Goal: Task Accomplishment & Management: Manage account settings

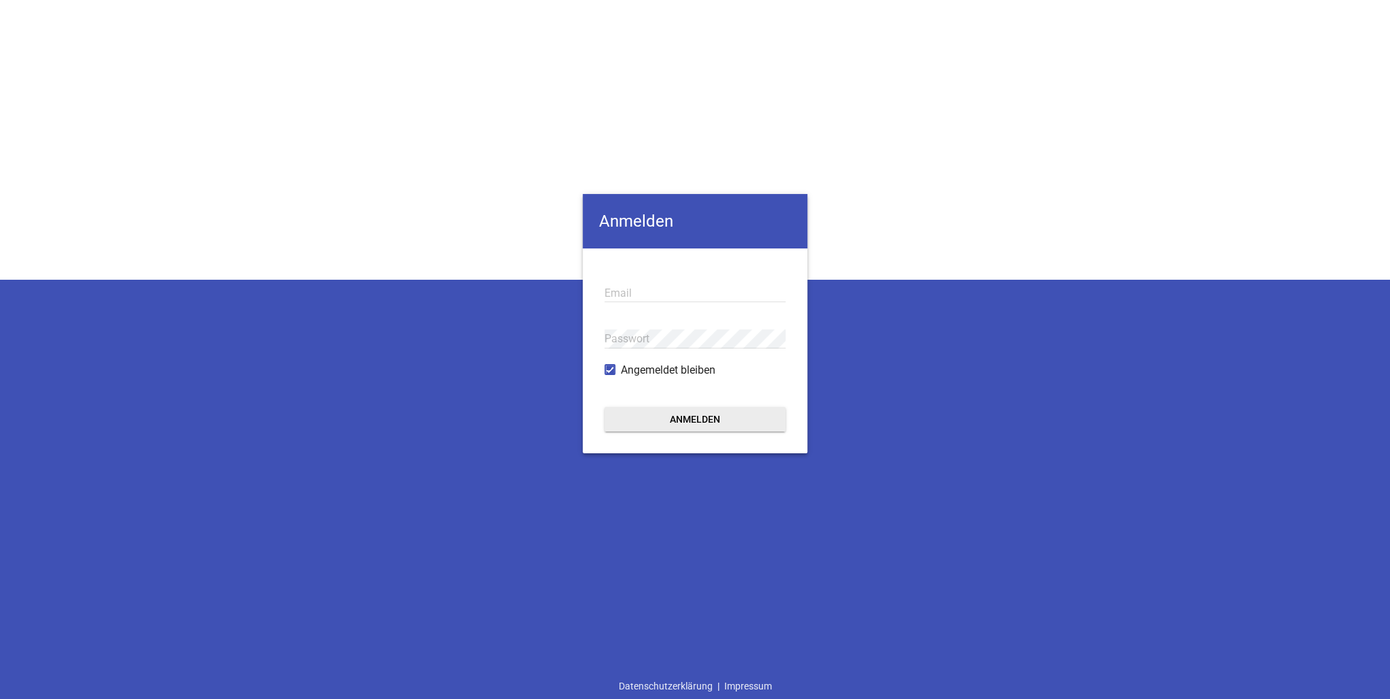
type input "[PERSON_NAME][EMAIL_ADDRESS][DOMAIN_NAME][PERSON_NAME]"
click at [683, 419] on button "Anmelden" at bounding box center [695, 419] width 181 height 25
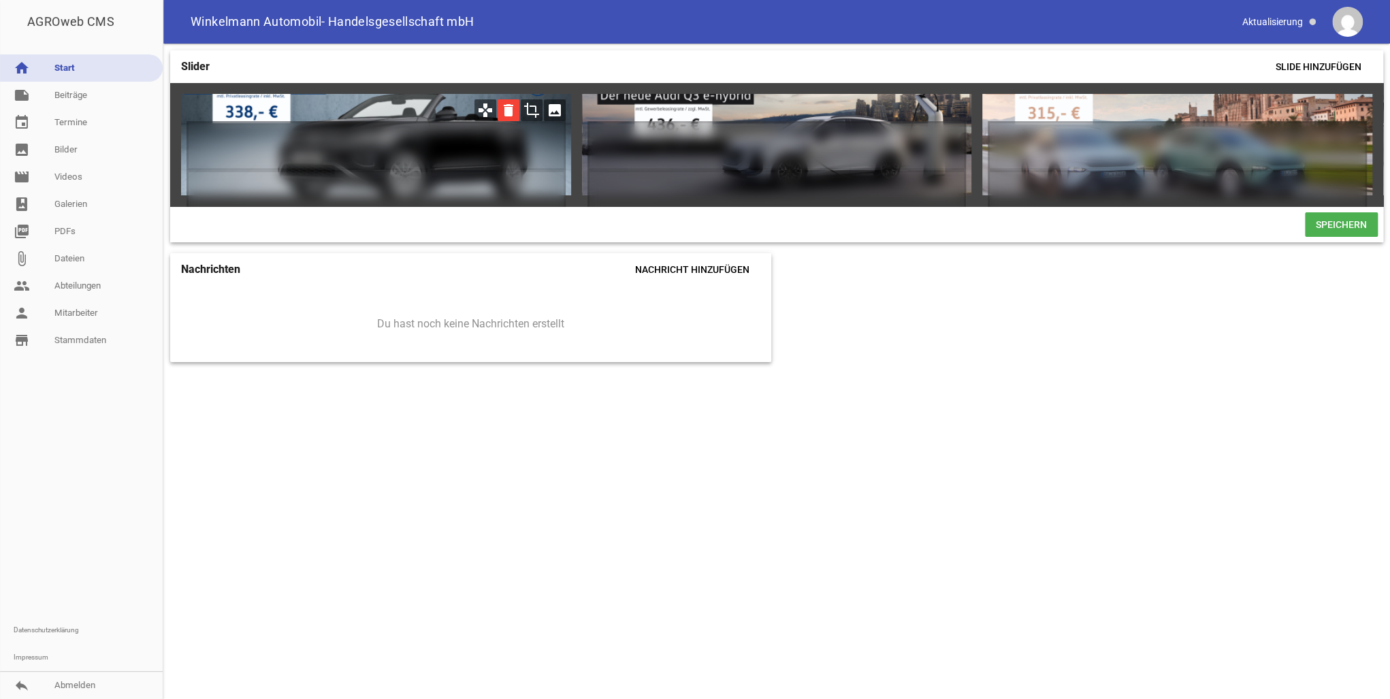
click at [508, 111] on icon "delete" at bounding box center [509, 110] width 22 height 22
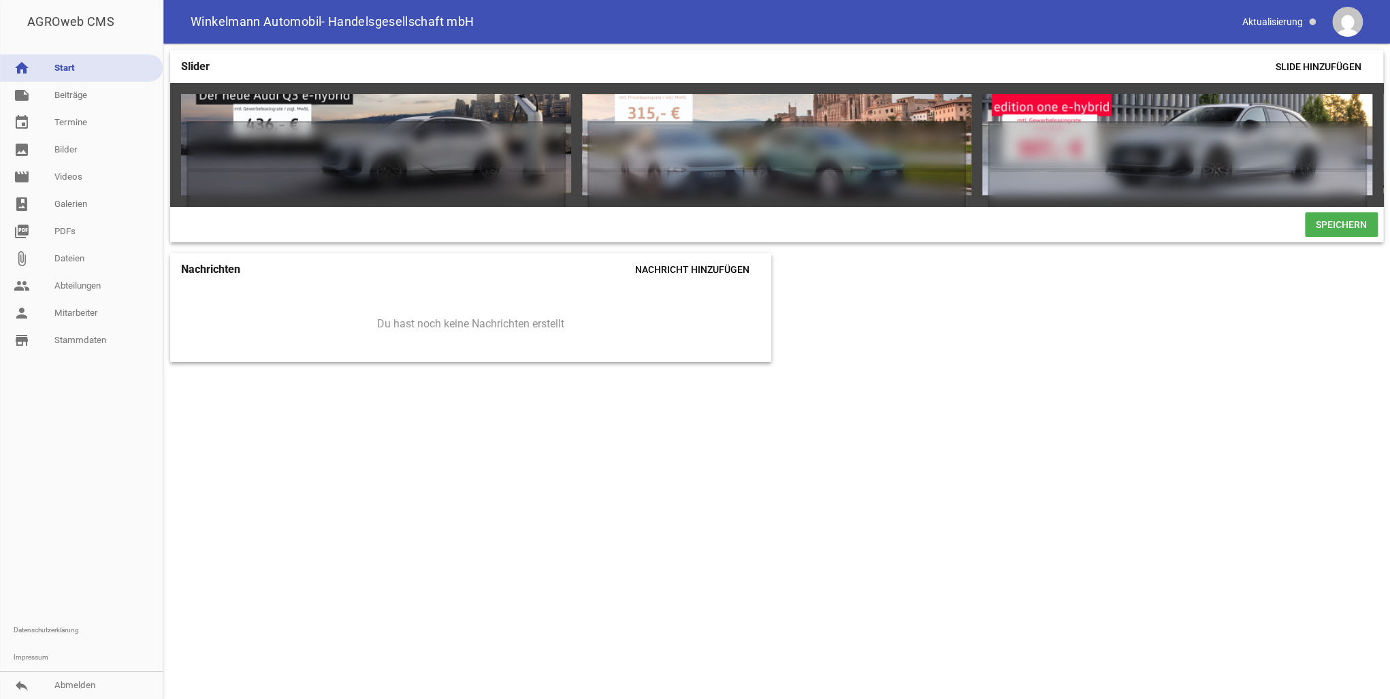
click at [1344, 227] on span "Speichern" at bounding box center [1341, 224] width 73 height 25
click at [79, 93] on link "note Beiträge" at bounding box center [81, 95] width 163 height 27
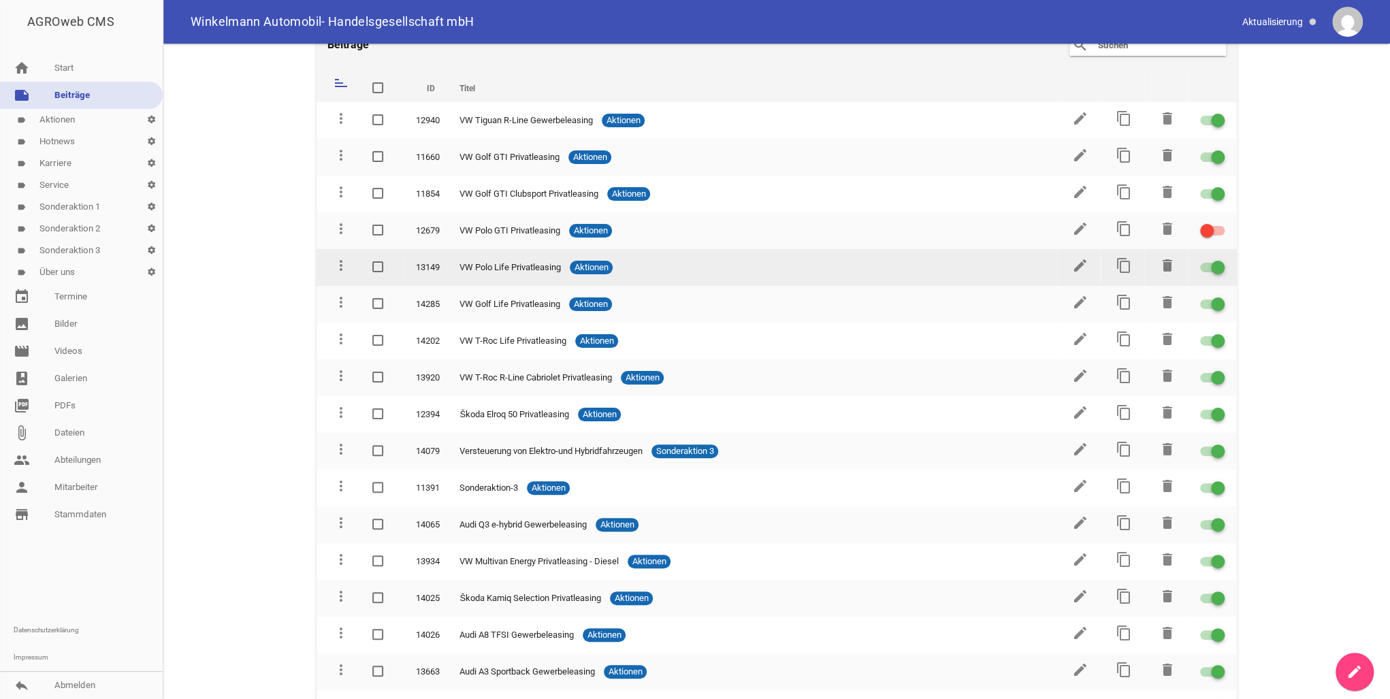
scroll to position [54, 0]
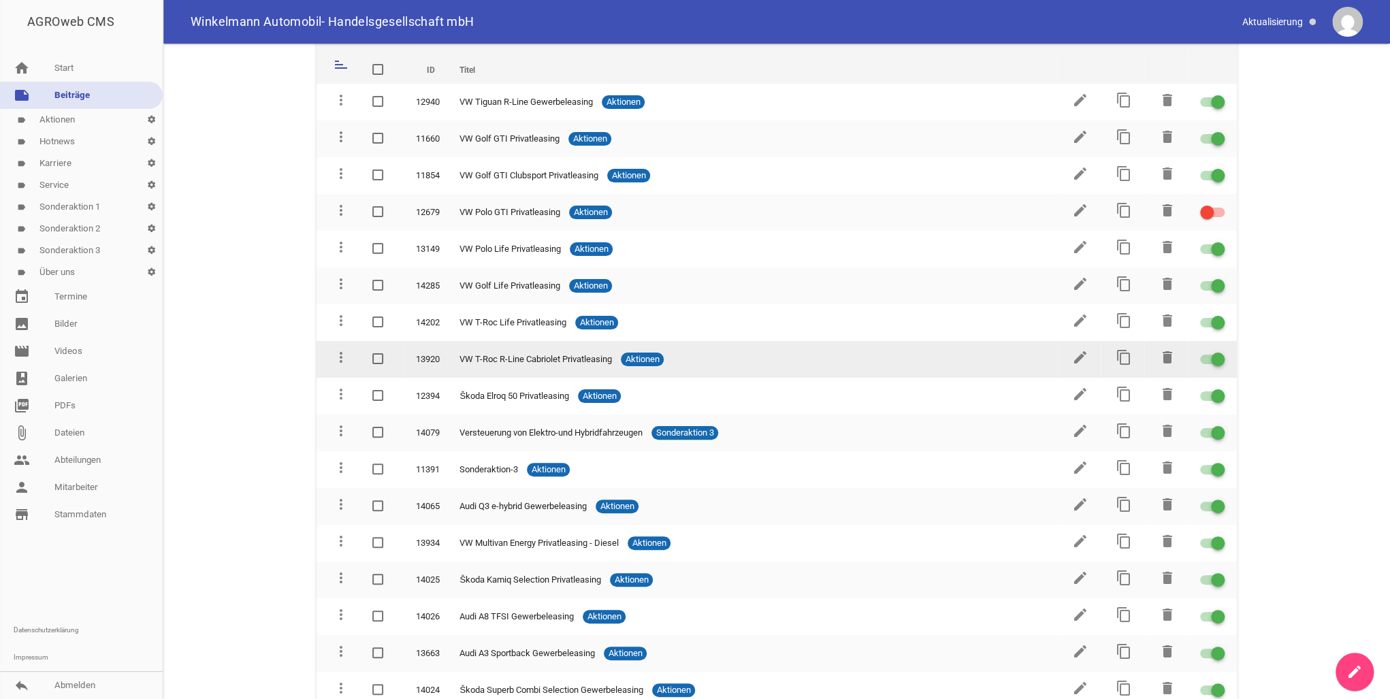
click at [1200, 359] on div at bounding box center [1212, 360] width 25 height 10
click at [1221, 351] on input "checkbox" at bounding box center [1221, 351] width 0 height 0
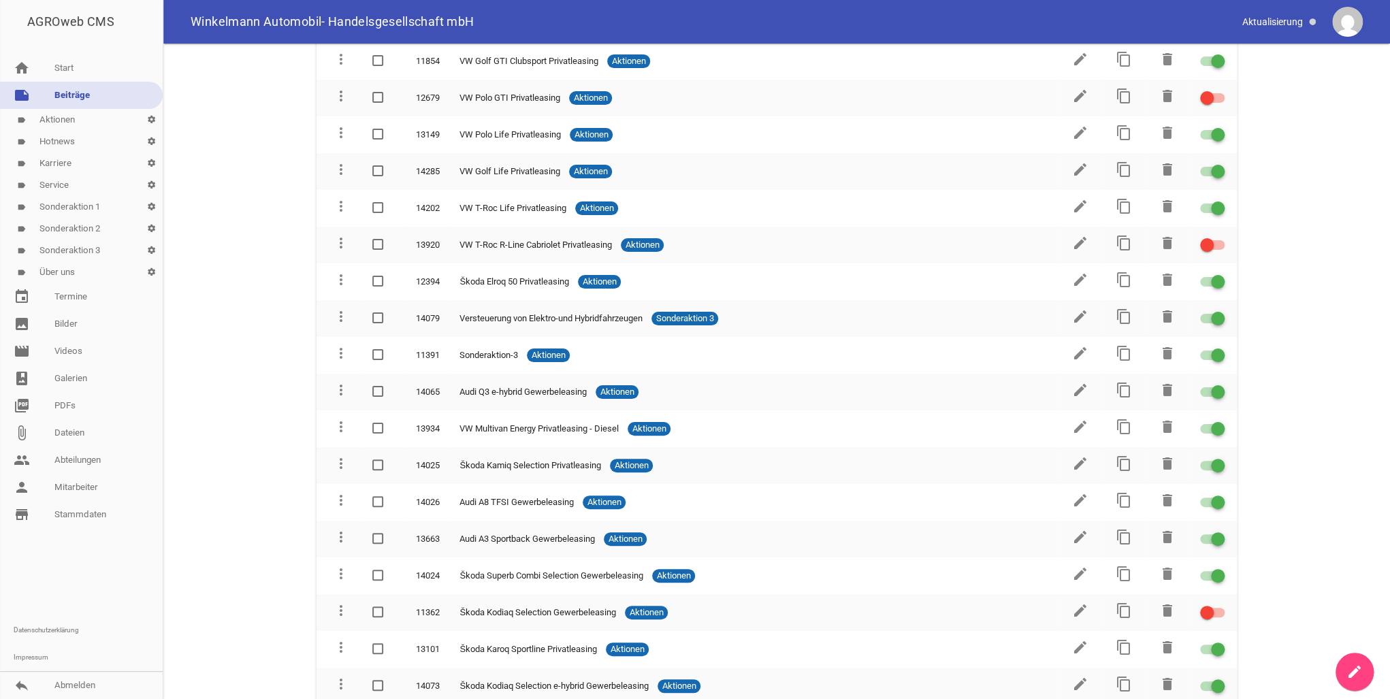
scroll to position [0, 0]
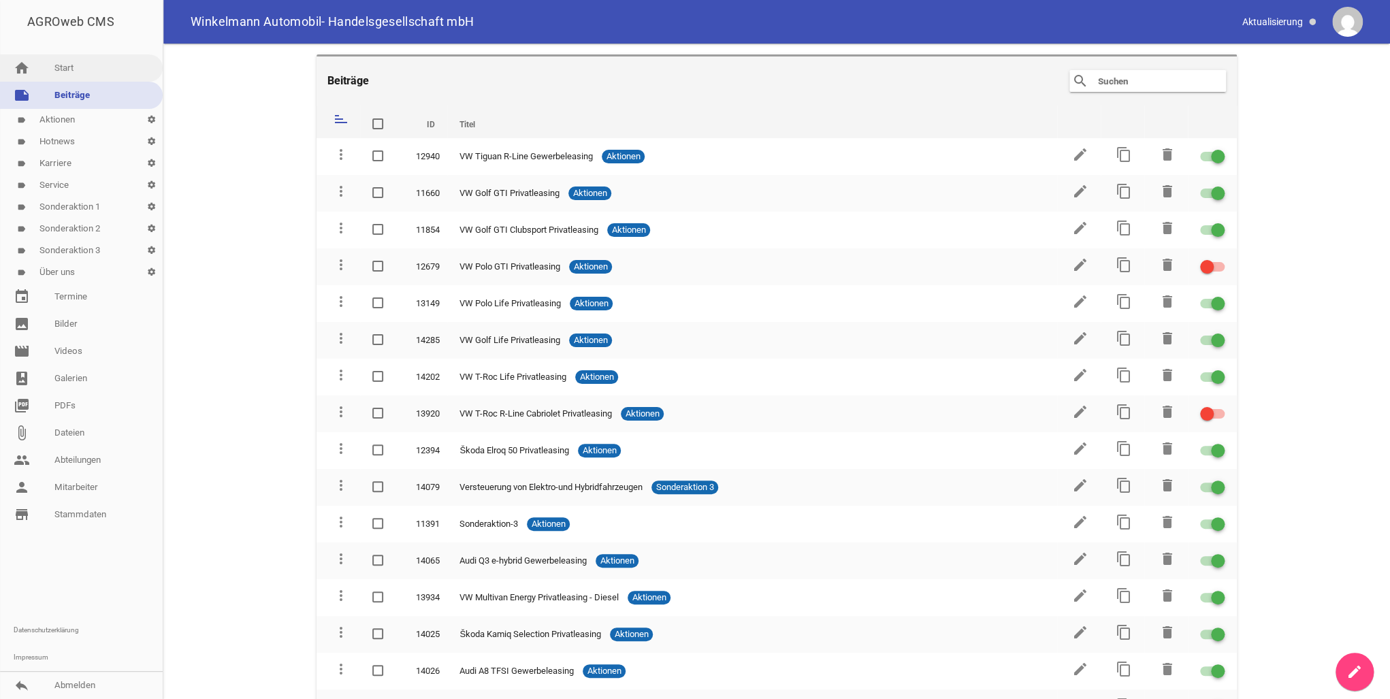
click at [52, 65] on link "home Start" at bounding box center [81, 67] width 163 height 27
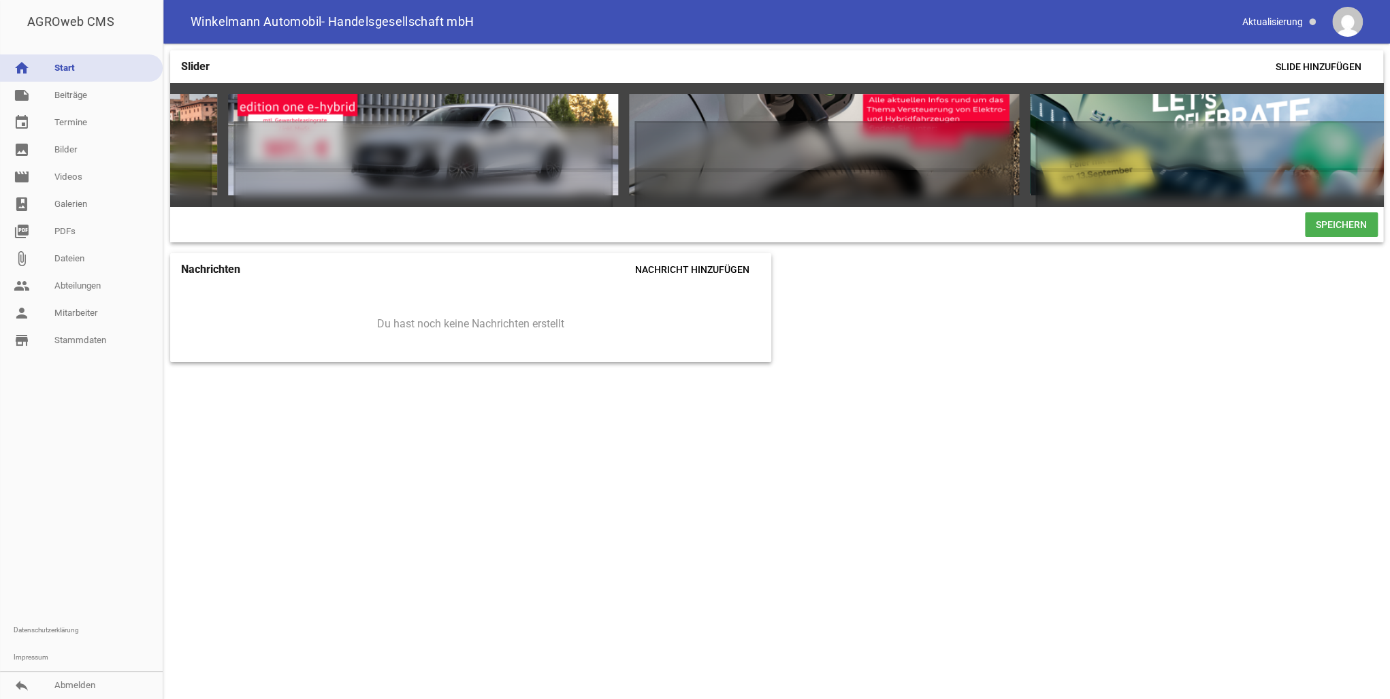
scroll to position [0, 801]
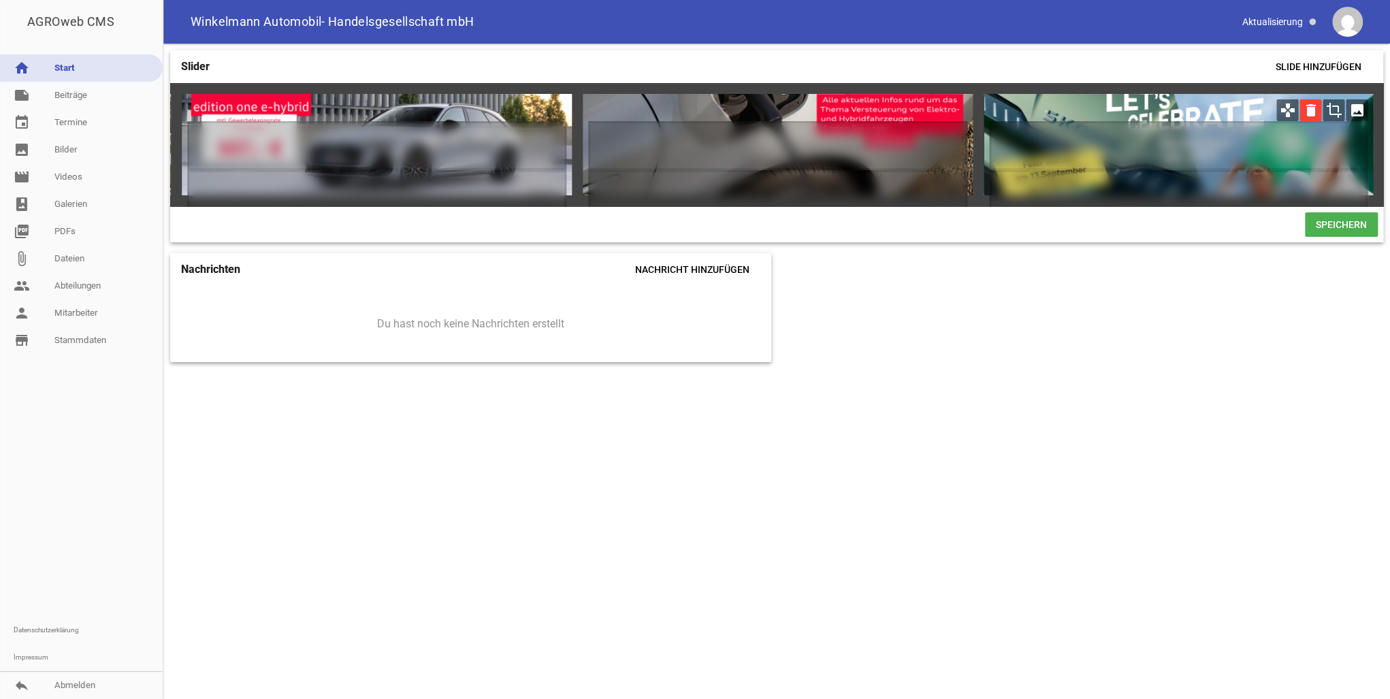
click at [1312, 108] on icon "delete" at bounding box center [1311, 110] width 22 height 22
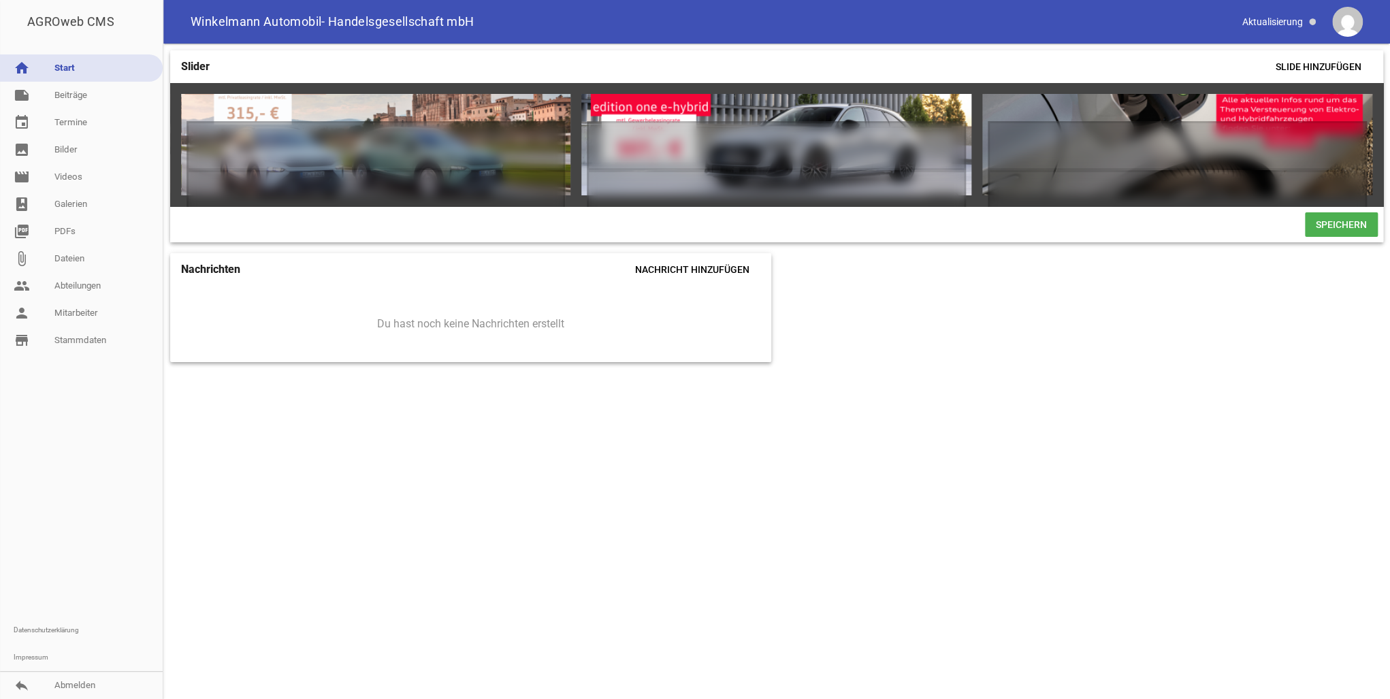
scroll to position [0, 400]
click at [1326, 233] on span "Speichern" at bounding box center [1341, 224] width 73 height 25
click at [1335, 228] on span "Speichern" at bounding box center [1341, 224] width 73 height 25
click at [100, 84] on link "note Beiträge" at bounding box center [81, 95] width 163 height 27
